Goal: Transaction & Acquisition: Purchase product/service

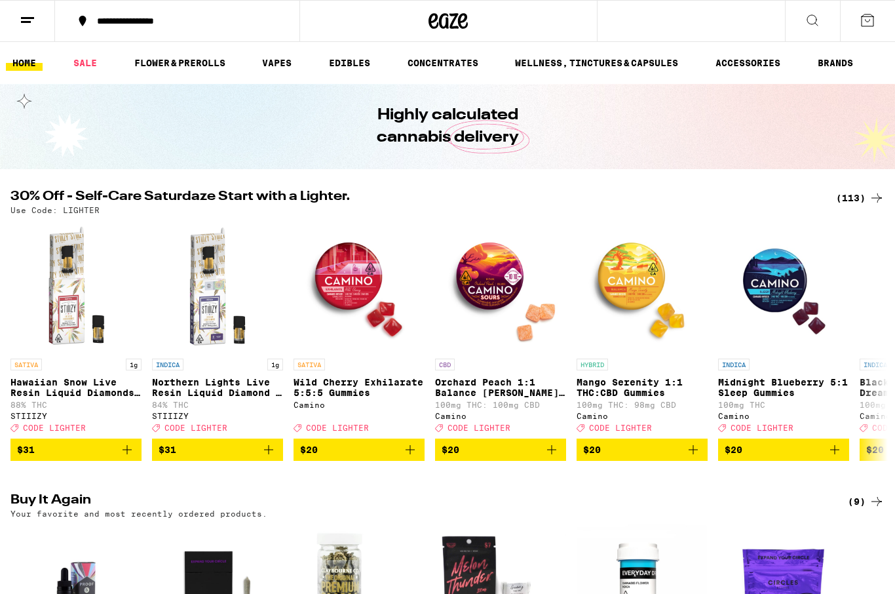
click at [836, 211] on div "Use Code: LIGHTER" at bounding box center [447, 210] width 874 height 9
click at [841, 199] on div "(113)" at bounding box center [860, 198] width 49 height 16
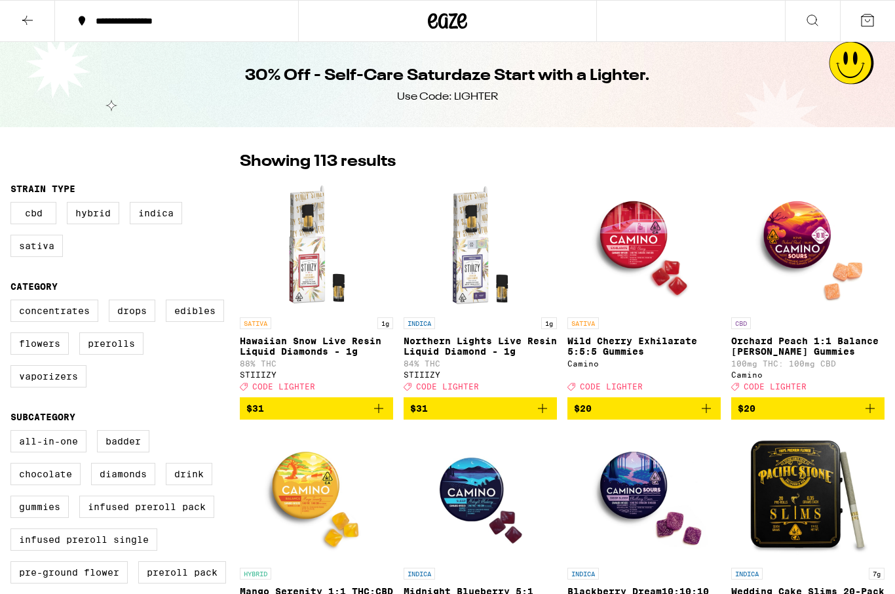
click at [842, 201] on img "Open page for Orchard Peach 1:1 Balance Sours Gummies from Camino" at bounding box center [808, 245] width 131 height 131
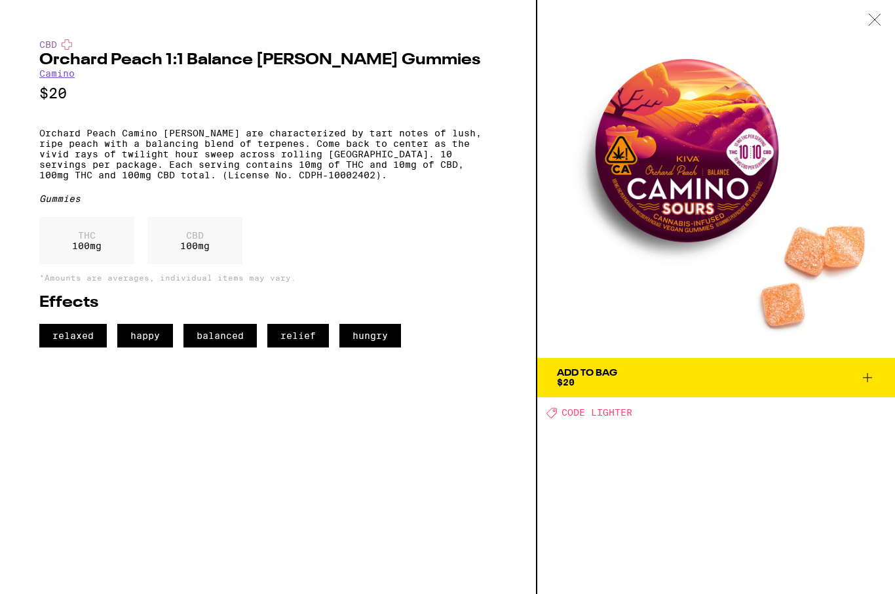
click at [861, 47] on img at bounding box center [716, 179] width 358 height 358
click at [865, 28] on div at bounding box center [875, 20] width 41 height 41
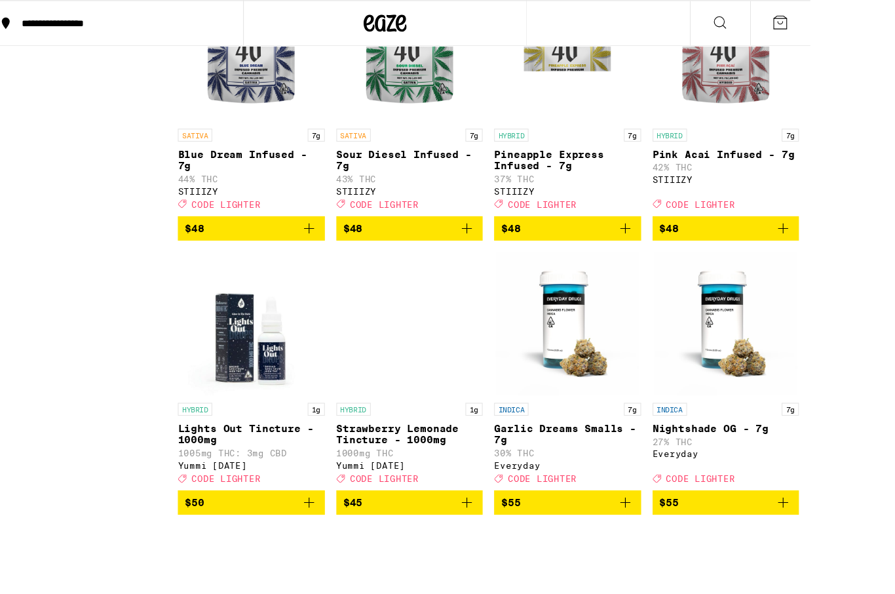
scroll to position [6453, 0]
